Goal: Task Accomplishment & Management: Use online tool/utility

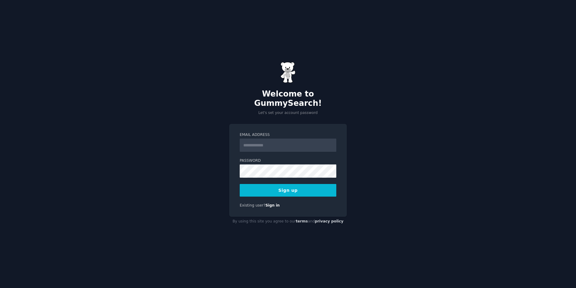
click at [280, 141] on input "Email Address" at bounding box center [288, 144] width 97 height 13
type input "**********"
click at [322, 184] on button "Sign up" at bounding box center [288, 190] width 97 height 13
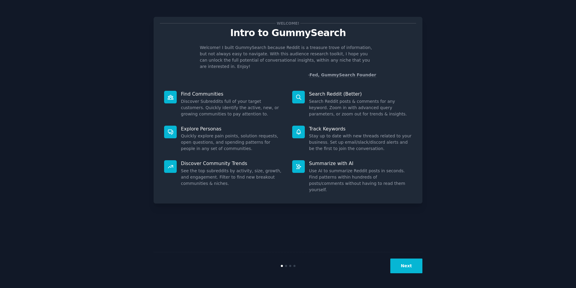
click at [407, 262] on button "Next" at bounding box center [406, 265] width 32 height 15
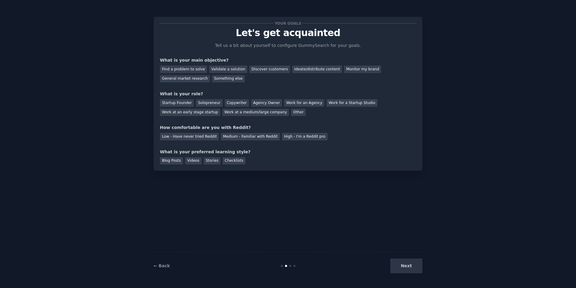
click at [407, 263] on div "Next" at bounding box center [378, 265] width 90 height 15
click at [479, 212] on div "Your goals Let's get acquainted Tell us a bit about yourself to configure Gummy…" at bounding box center [287, 143] width 559 height 271
click at [291, 115] on div "Other" at bounding box center [298, 113] width 15 height 8
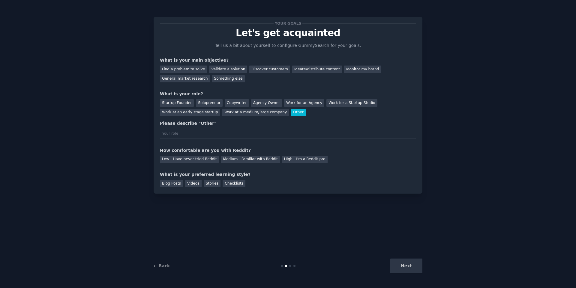
click at [291, 115] on div "Other" at bounding box center [298, 113] width 15 height 8
click at [240, 104] on div "Copywriter" at bounding box center [237, 103] width 24 height 8
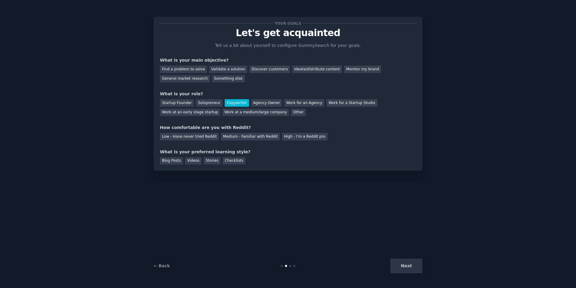
click at [234, 82] on div "Your goals Let's get acquainted Tell us a bit about yourself to configure Gummy…" at bounding box center [288, 93] width 256 height 141
click at [233, 80] on div "Something else" at bounding box center [228, 79] width 33 height 8
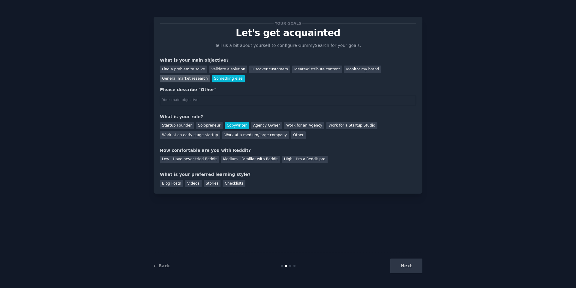
click at [189, 80] on div "General market research" at bounding box center [185, 79] width 50 height 8
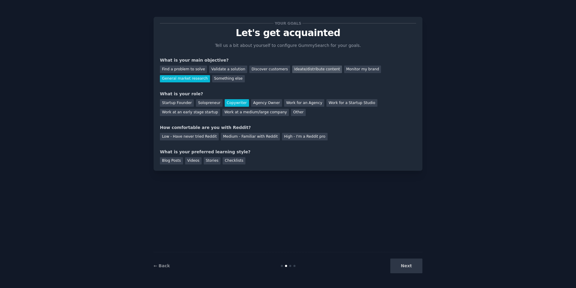
click at [300, 70] on div "Ideate/distribute content" at bounding box center [317, 69] width 50 height 8
click at [237, 138] on div "Medium - Familiar with Reddit" at bounding box center [250, 137] width 59 height 8
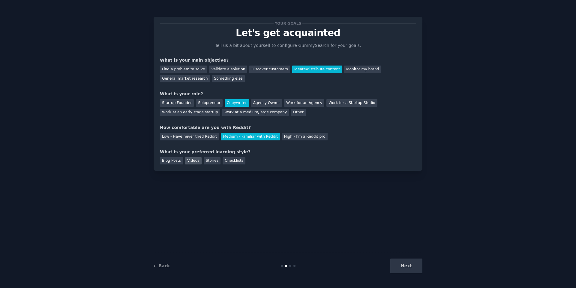
click at [196, 163] on div "Videos" at bounding box center [193, 161] width 17 height 8
click at [400, 266] on button "Next" at bounding box center [406, 265] width 32 height 15
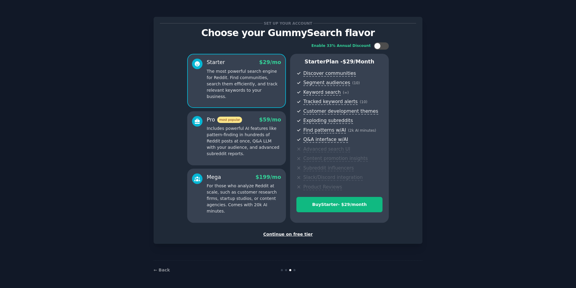
click at [288, 235] on div "Continue on free tier" at bounding box center [288, 234] width 256 height 6
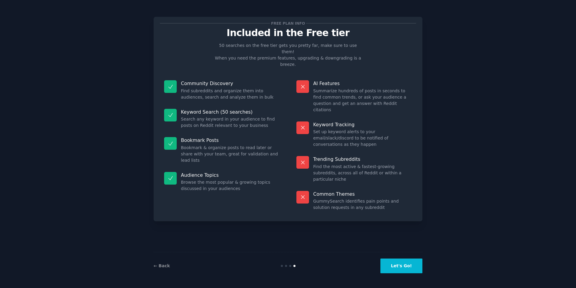
click at [408, 268] on button "Let's Go!" at bounding box center [402, 265] width 42 height 15
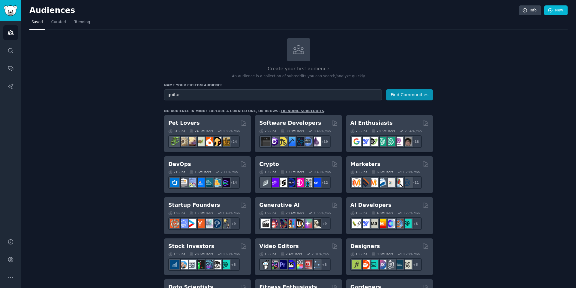
click at [386, 89] on button "Find Communities" at bounding box center [409, 94] width 47 height 11
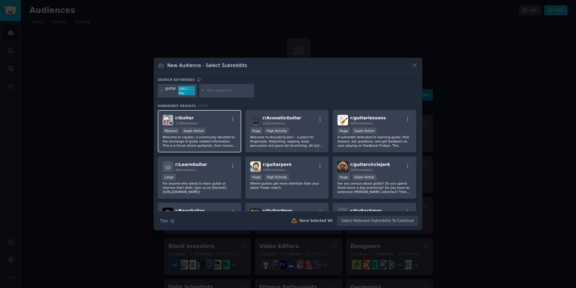
click at [211, 141] on p "Welcome to r/guitar, a community devoted to the exchange of guitar related info…" at bounding box center [200, 141] width 74 height 13
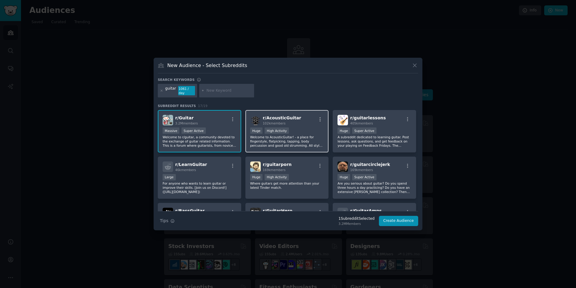
click at [270, 123] on span "102k members" at bounding box center [274, 123] width 23 height 4
click at [312, 137] on p "Welcome to AcousticGuitar! - a place for fingerstyle, flatpicking, tapping, bod…" at bounding box center [287, 141] width 74 height 13
click at [226, 92] on input "text" at bounding box center [229, 90] width 46 height 5
click at [162, 90] on icon at bounding box center [161, 90] width 3 height 3
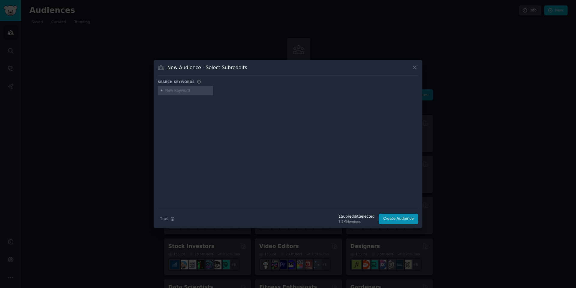
click at [171, 91] on input "text" at bounding box center [188, 90] width 46 height 5
click at [416, 66] on icon at bounding box center [415, 67] width 6 height 6
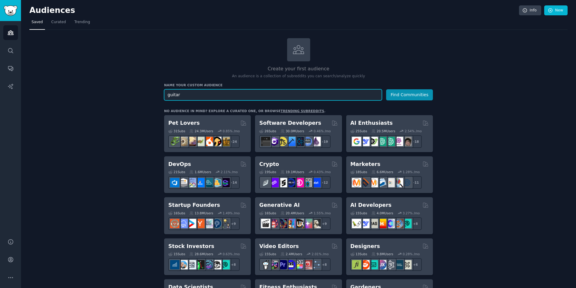
drag, startPoint x: 201, startPoint y: 96, endPoint x: 162, endPoint y: 95, distance: 38.7
type input "woodbrass"
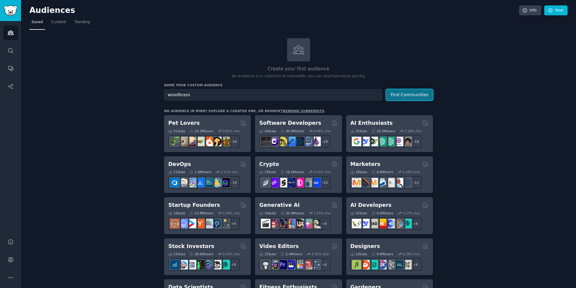
click at [401, 92] on button "Find Communities" at bounding box center [409, 94] width 47 height 11
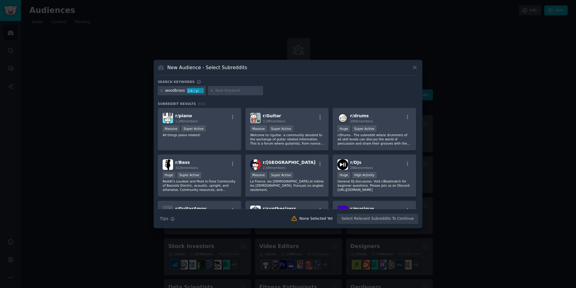
click at [413, 69] on icon at bounding box center [415, 67] width 6 height 6
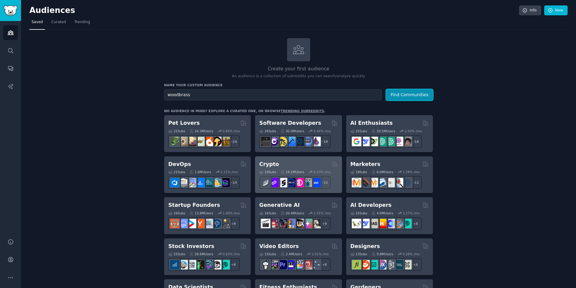
scroll to position [7, 0]
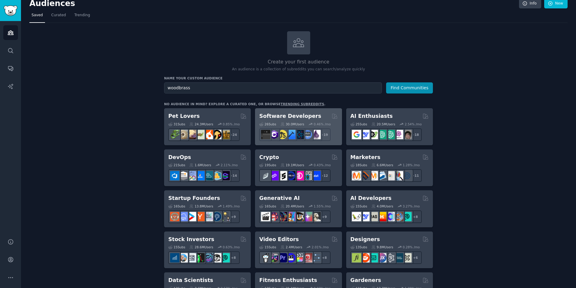
click at [321, 122] on div "0.46 % /mo" at bounding box center [322, 124] width 17 height 4
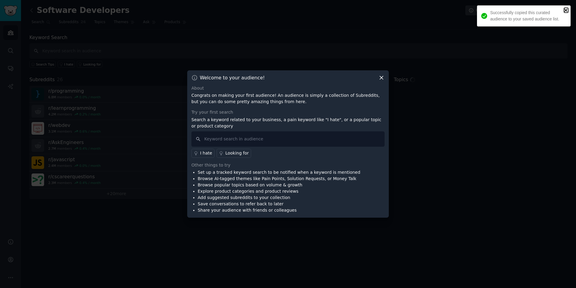
click at [564, 11] on icon "close" at bounding box center [566, 10] width 4 height 5
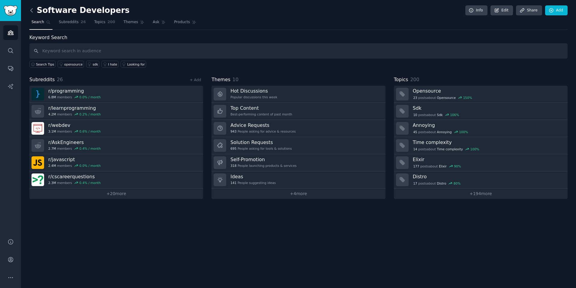
click at [30, 9] on icon at bounding box center [32, 10] width 6 height 6
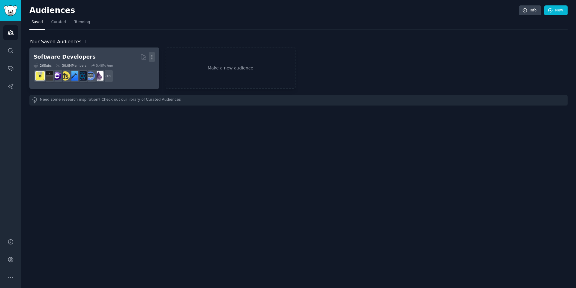
click at [153, 56] on icon "button" at bounding box center [152, 57] width 6 height 6
click at [137, 69] on p "Delete" at bounding box center [136, 69] width 14 height 6
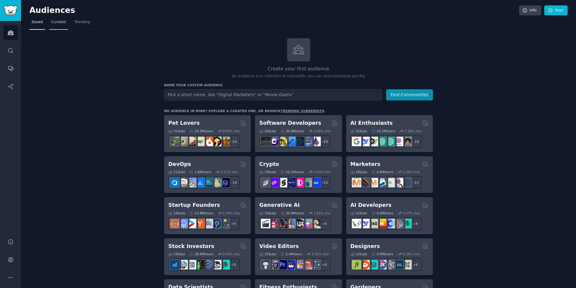
click at [56, 24] on span "Curated" at bounding box center [58, 22] width 15 height 5
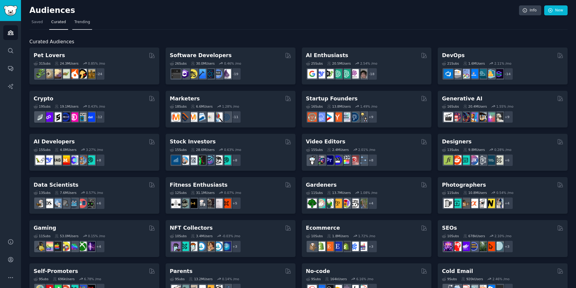
click at [82, 23] on span "Trending" at bounding box center [82, 22] width 16 height 5
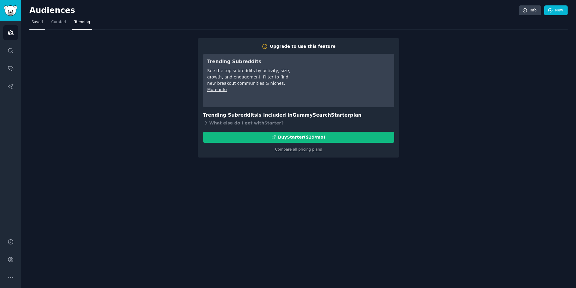
click at [40, 23] on span "Saved" at bounding box center [37, 22] width 11 height 5
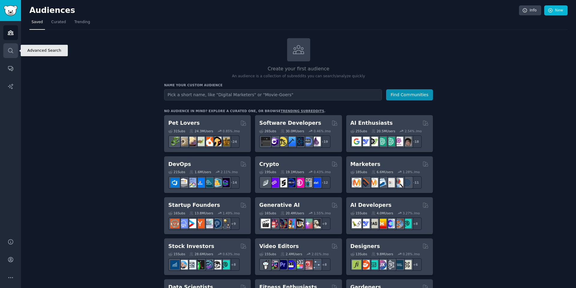
click at [13, 54] on link "Search" at bounding box center [10, 50] width 15 height 15
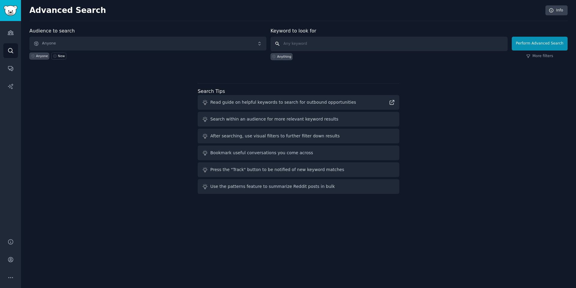
click at [297, 46] on input "text" at bounding box center [389, 44] width 237 height 14
click at [12, 31] on icon "Sidebar" at bounding box center [11, 32] width 6 height 6
